Goal: Check status: Check status

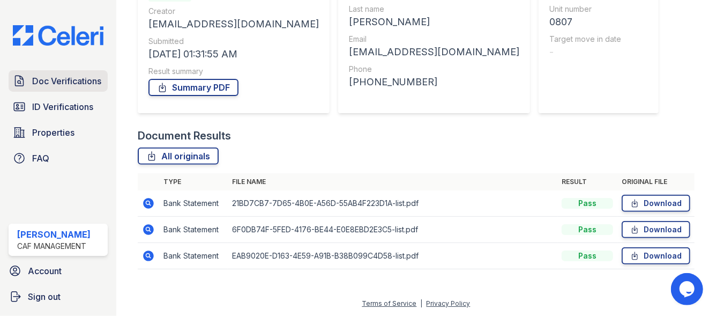
click at [38, 80] on span "Doc Verifications" at bounding box center [66, 81] width 69 height 13
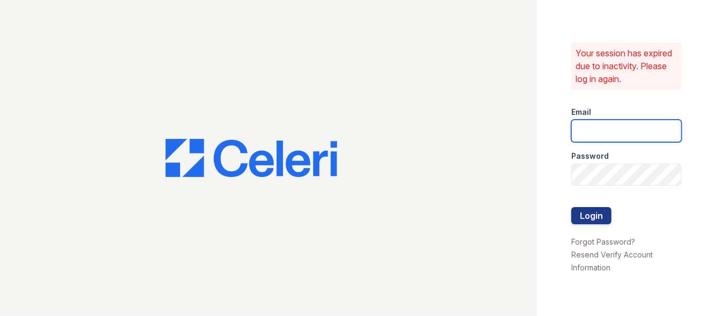
type input "franklin1@cafmanagement.com"
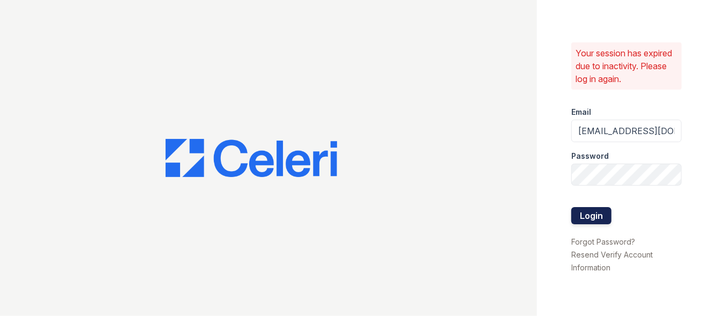
click at [582, 213] on button "Login" at bounding box center [592, 215] width 40 height 17
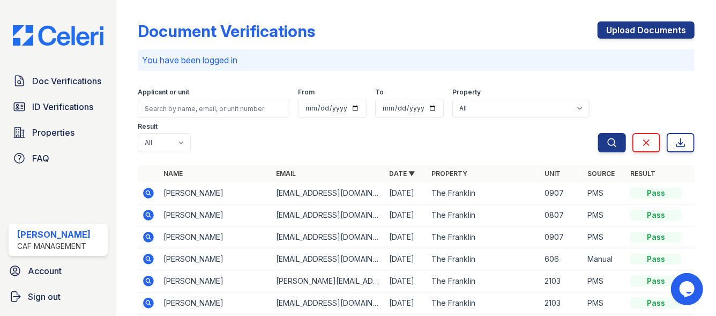
click at [146, 233] on icon at bounding box center [148, 237] width 11 height 11
click at [147, 217] on icon at bounding box center [148, 215] width 11 height 11
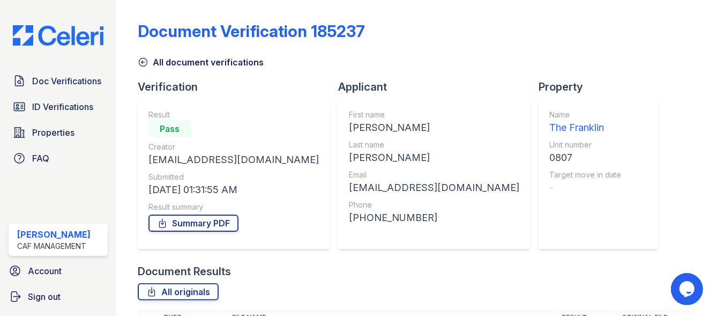
scroll to position [136, 0]
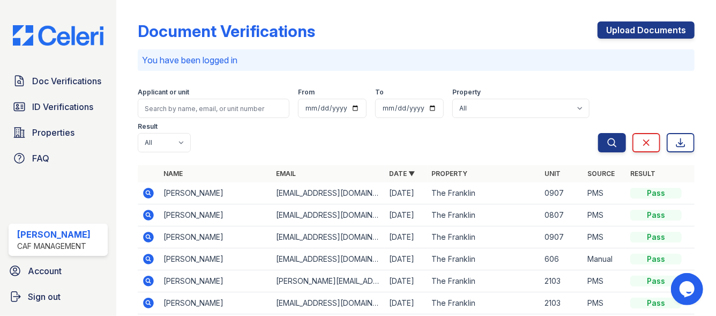
click at [144, 192] on icon at bounding box center [148, 193] width 11 height 11
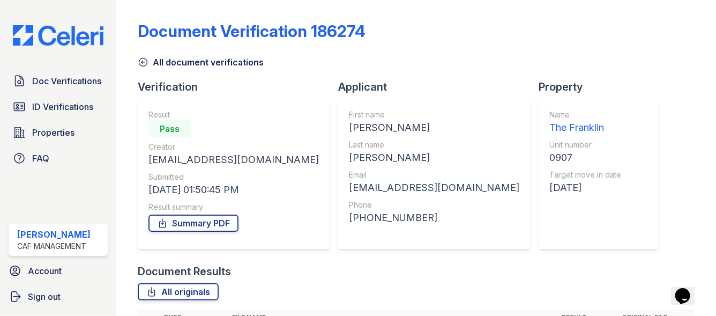
scroll to position [161, 0]
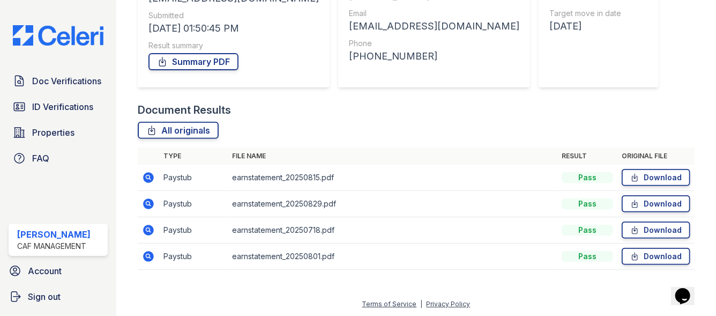
click at [147, 205] on icon at bounding box center [148, 203] width 11 height 11
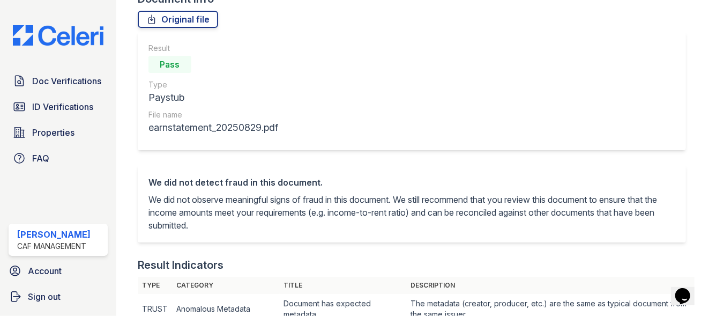
scroll to position [281, 0]
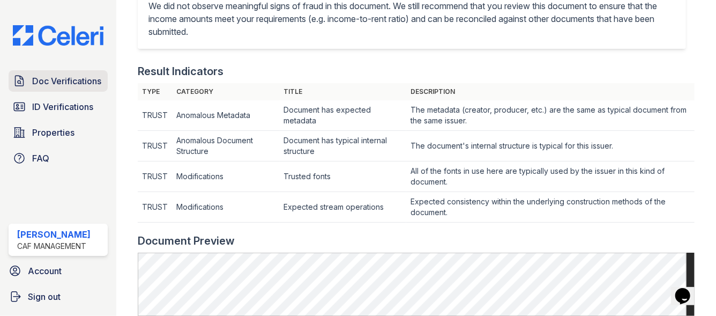
click at [66, 73] on link "Doc Verifications" at bounding box center [58, 80] width 99 height 21
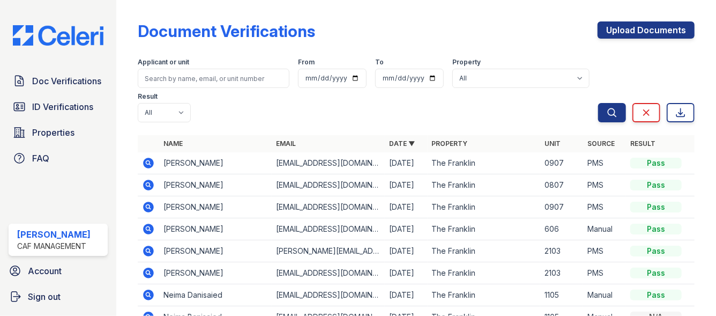
click at [145, 202] on icon at bounding box center [148, 207] width 13 height 13
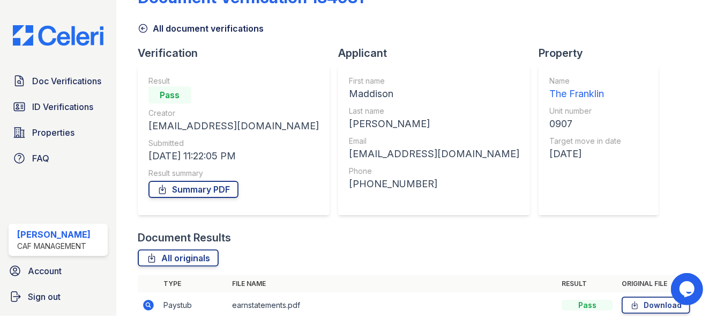
scroll to position [29, 0]
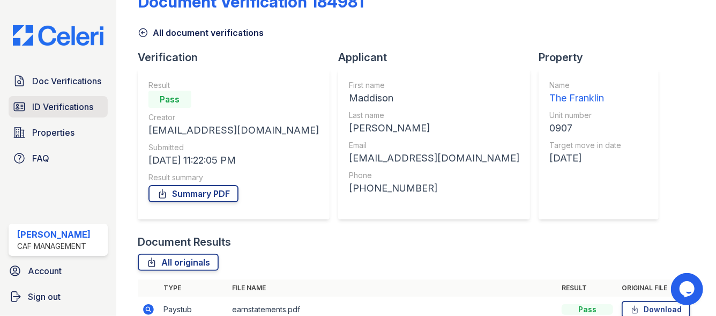
click at [76, 110] on span "ID Verifications" at bounding box center [62, 106] width 61 height 13
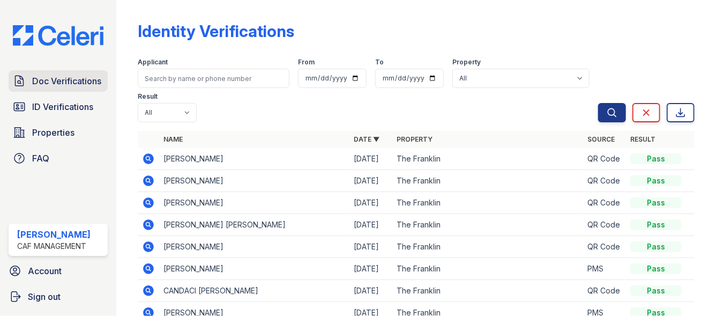
click at [85, 91] on link "Doc Verifications" at bounding box center [58, 80] width 99 height 21
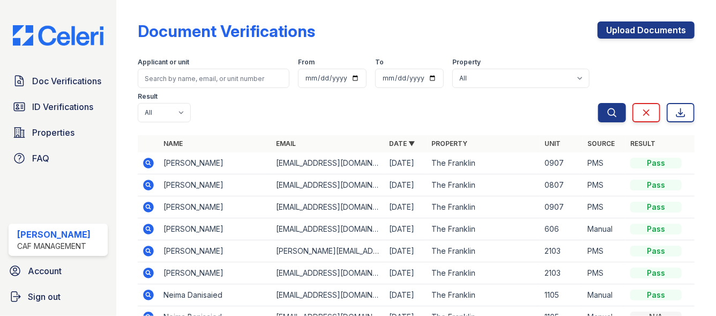
click at [145, 184] on icon at bounding box center [148, 185] width 11 height 11
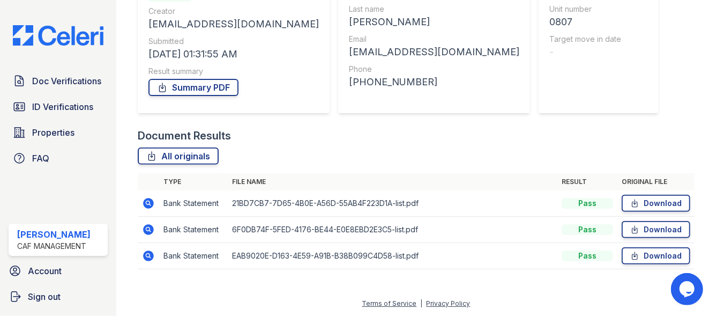
scroll to position [136, 0]
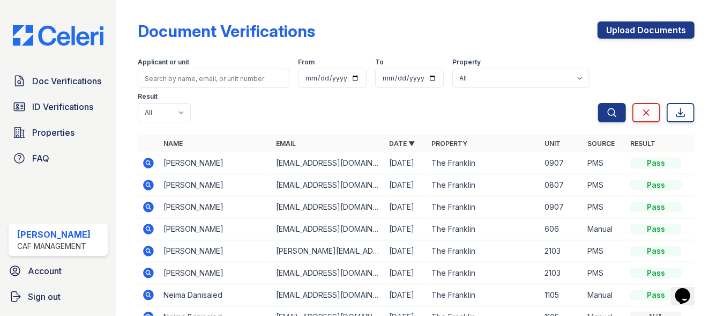
click at [147, 164] on icon at bounding box center [148, 163] width 13 height 13
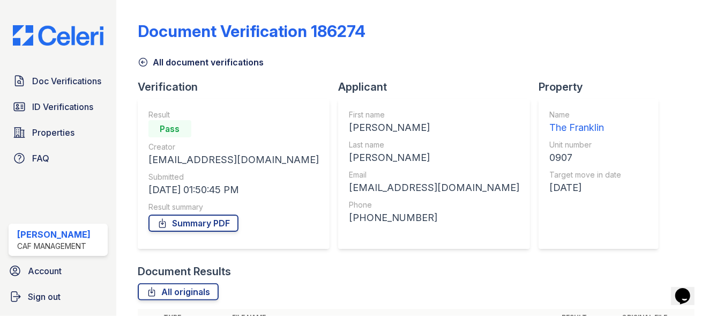
scroll to position [110, 0]
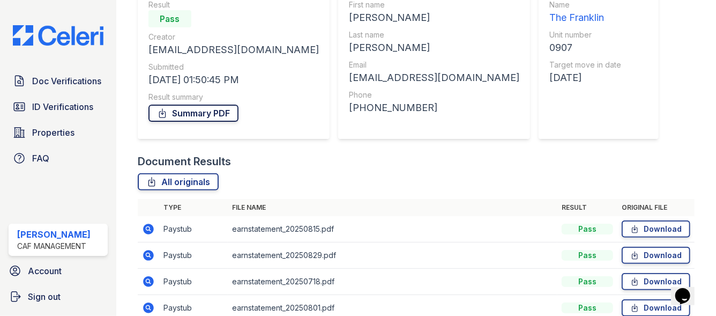
click at [182, 110] on link "Summary PDF" at bounding box center [194, 113] width 90 height 17
click at [57, 83] on span "Doc Verifications" at bounding box center [66, 81] width 69 height 13
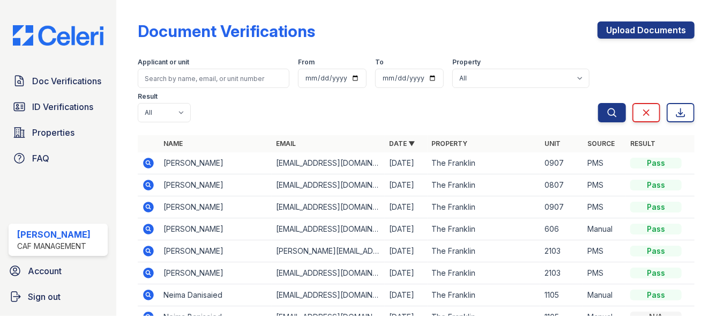
click at [149, 181] on icon at bounding box center [148, 185] width 11 height 11
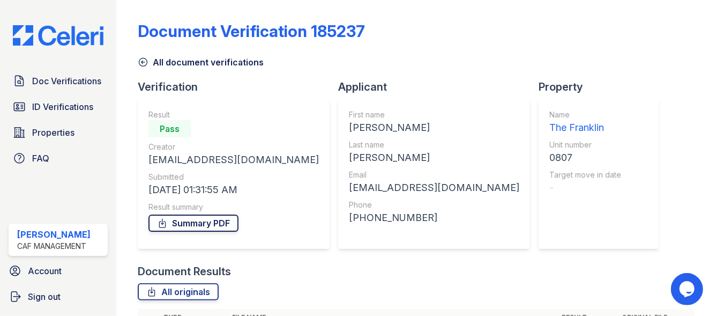
click at [199, 222] on link "Summary PDF" at bounding box center [194, 222] width 90 height 17
click at [75, 107] on span "ID Verifications" at bounding box center [62, 106] width 61 height 13
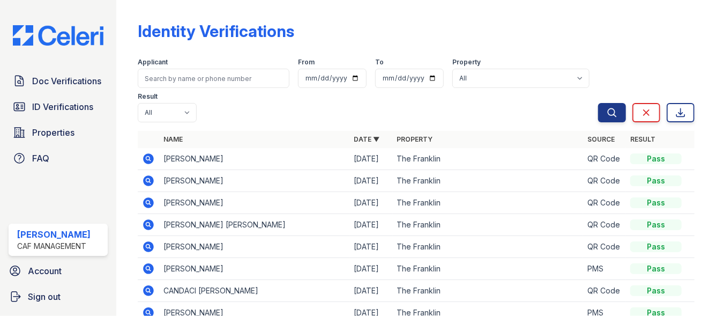
click at [149, 203] on icon at bounding box center [148, 202] width 13 height 13
click at [146, 227] on icon at bounding box center [148, 224] width 11 height 11
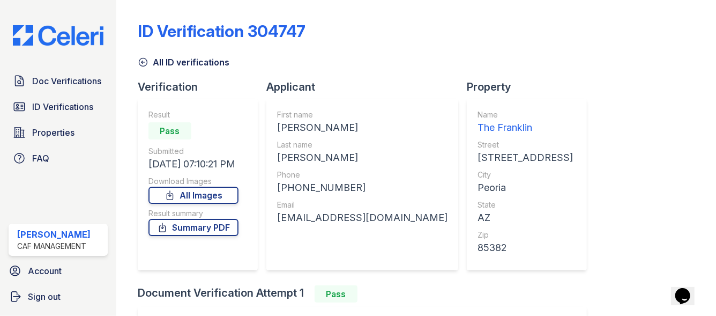
click at [188, 236] on div "Result Pass Submitted 08/29/25 07:10:21 PM Download Images All Images Result su…" at bounding box center [194, 184] width 90 height 150
click at [189, 228] on link "Summary PDF" at bounding box center [194, 227] width 90 height 17
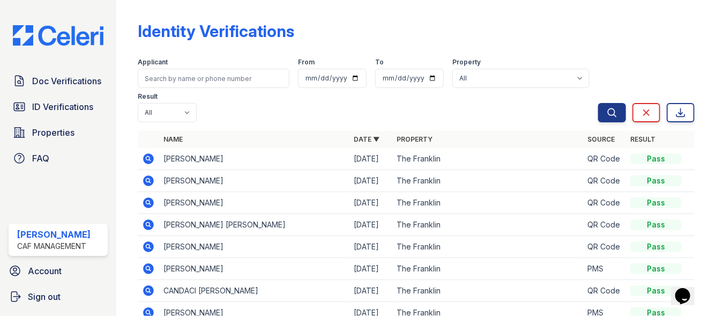
click at [149, 199] on icon at bounding box center [148, 202] width 11 height 11
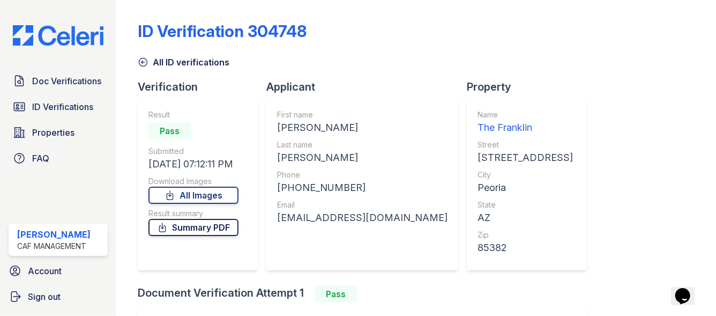
click at [208, 226] on link "Summary PDF" at bounding box center [194, 227] width 90 height 17
click at [53, 109] on span "ID Verifications" at bounding box center [62, 106] width 61 height 13
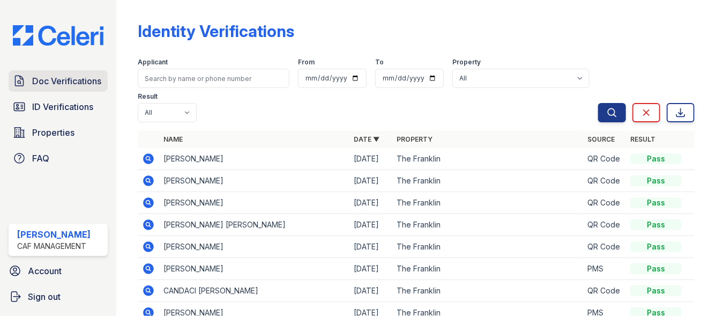
click at [63, 86] on span "Doc Verifications" at bounding box center [66, 81] width 69 height 13
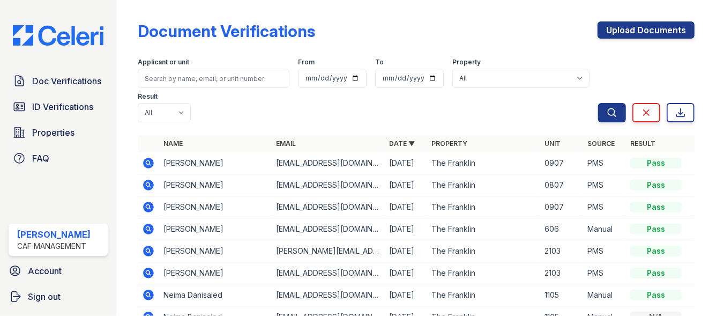
click at [147, 166] on icon at bounding box center [148, 163] width 11 height 11
